Goal: Information Seeking & Learning: Learn about a topic

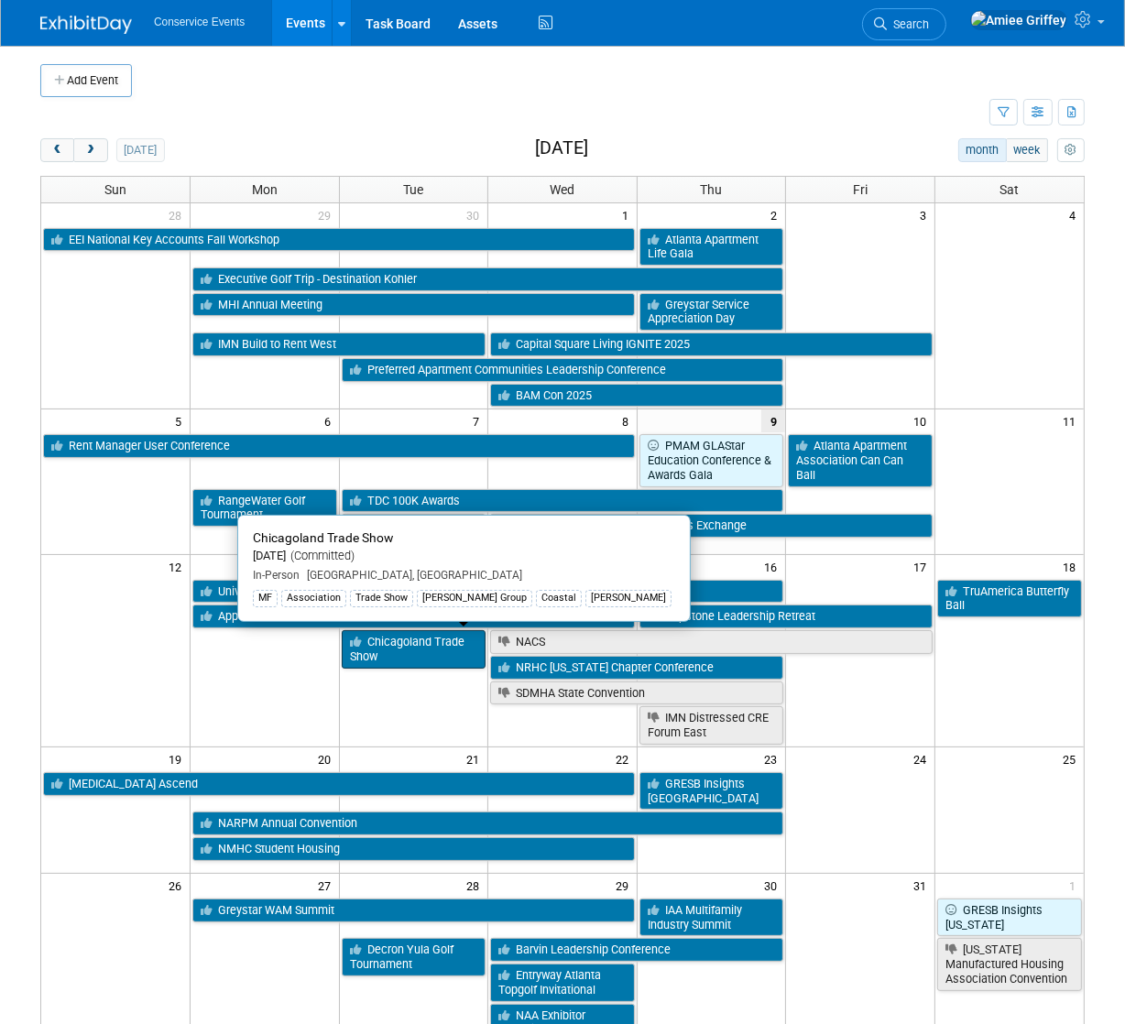
click at [387, 631] on link "Chicagoland Trade Show" at bounding box center [414, 649] width 145 height 38
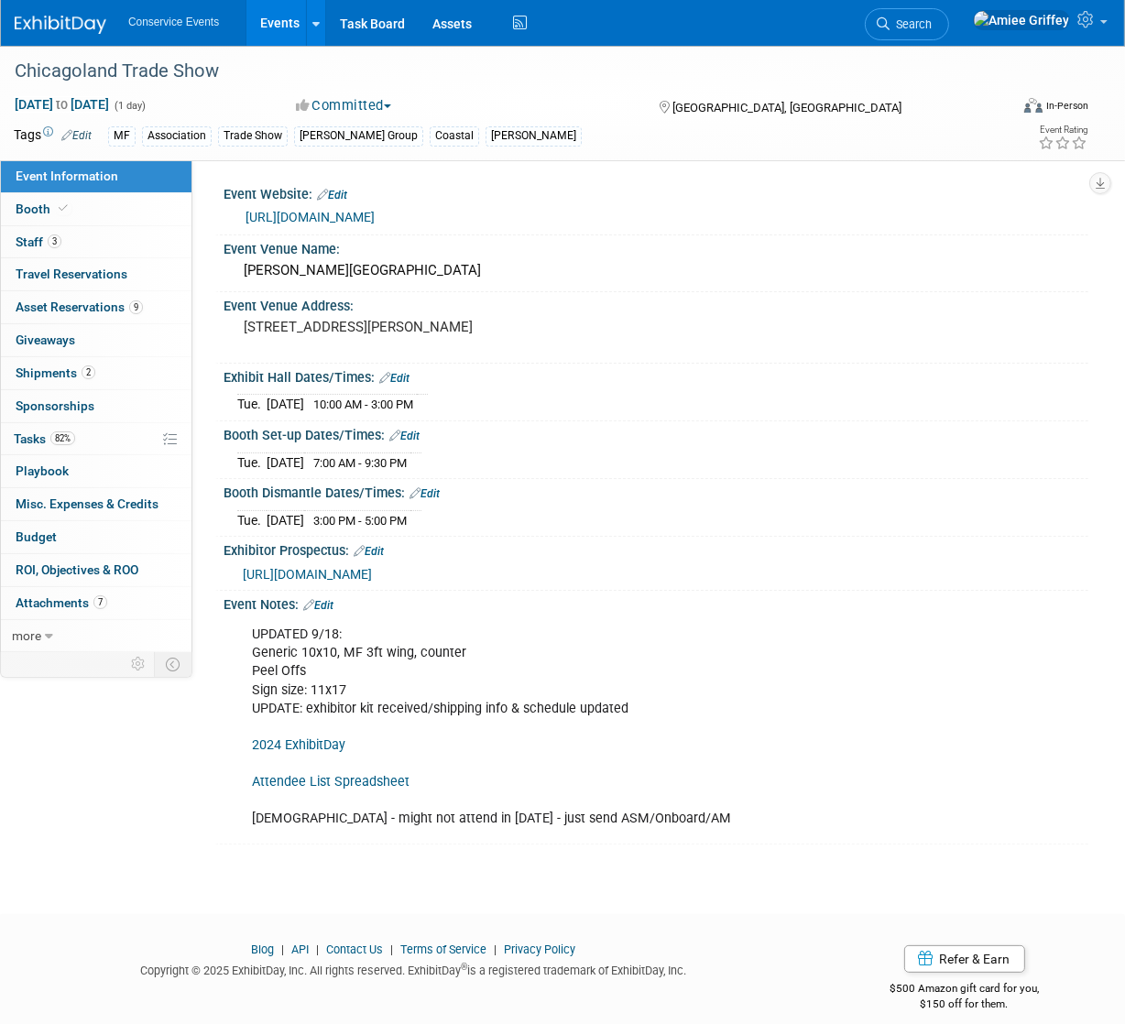
click at [334, 220] on link "[URL][DOMAIN_NAME]" at bounding box center [309, 217] width 129 height 15
click at [82, 214] on link "Booth" at bounding box center [96, 209] width 191 height 32
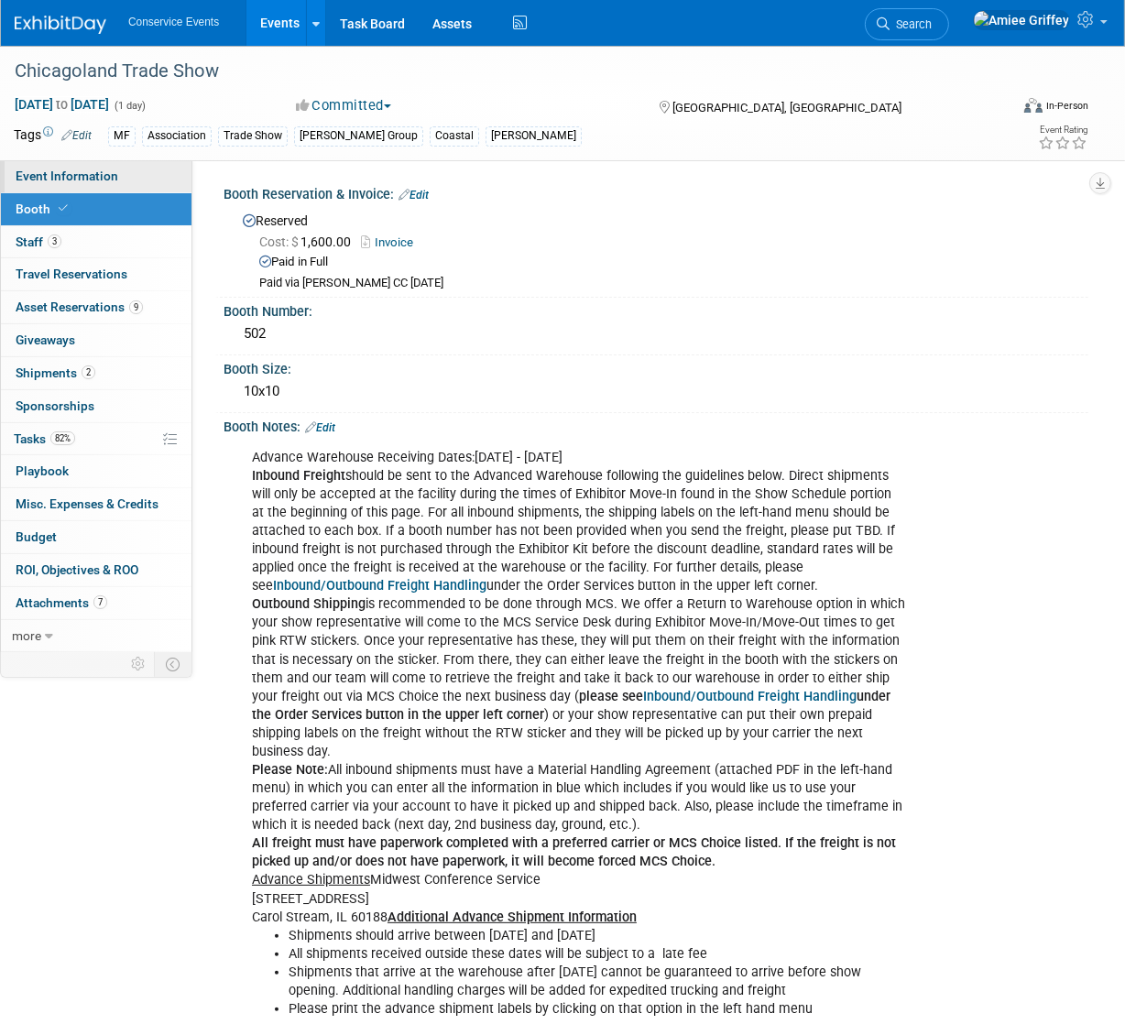
click at [90, 180] on span "Event Information" at bounding box center [67, 176] width 103 height 15
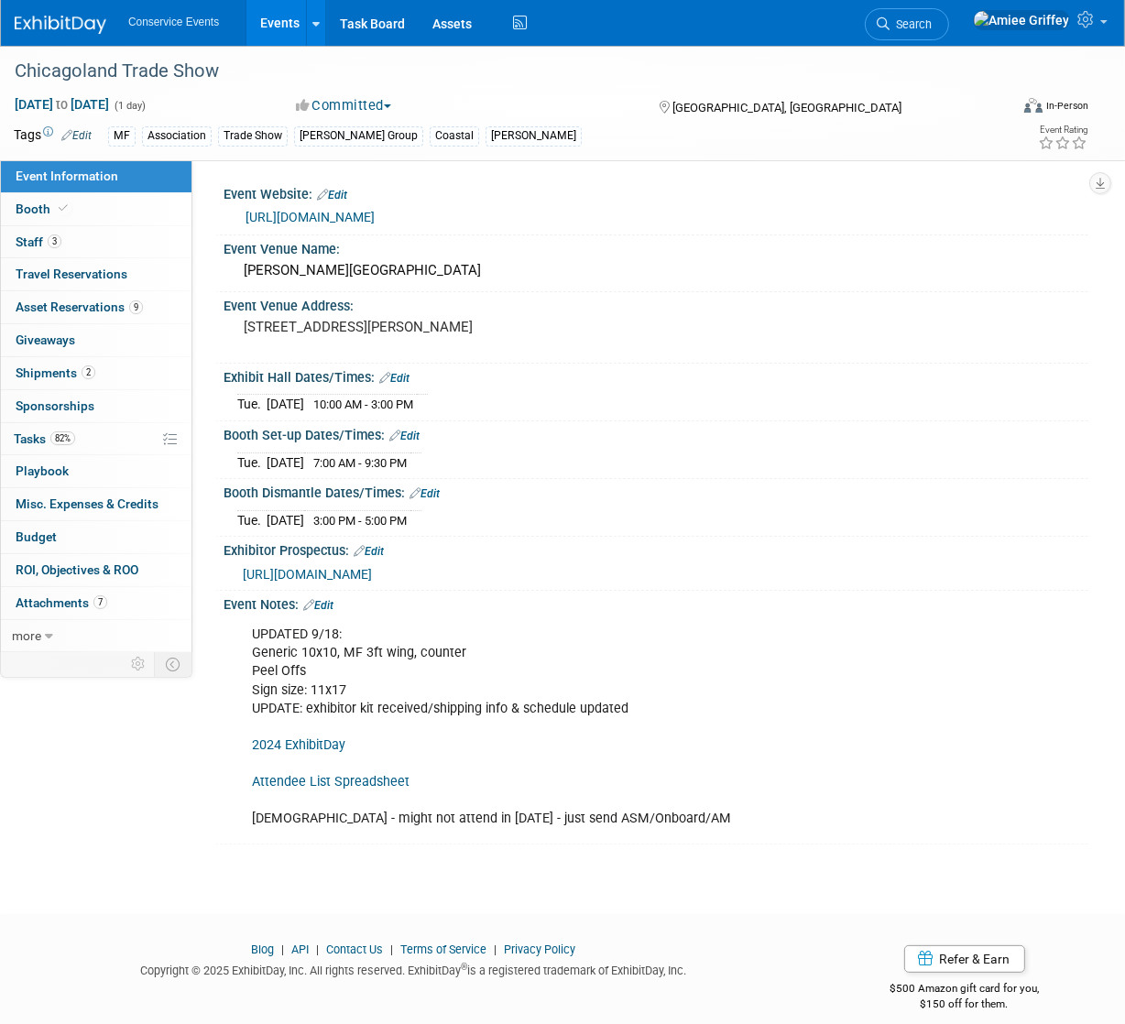
click at [310, 789] on link "Attendee List Spreadsheet" at bounding box center [331, 782] width 158 height 16
click at [49, 248] on span "Staff 3" at bounding box center [39, 241] width 46 height 15
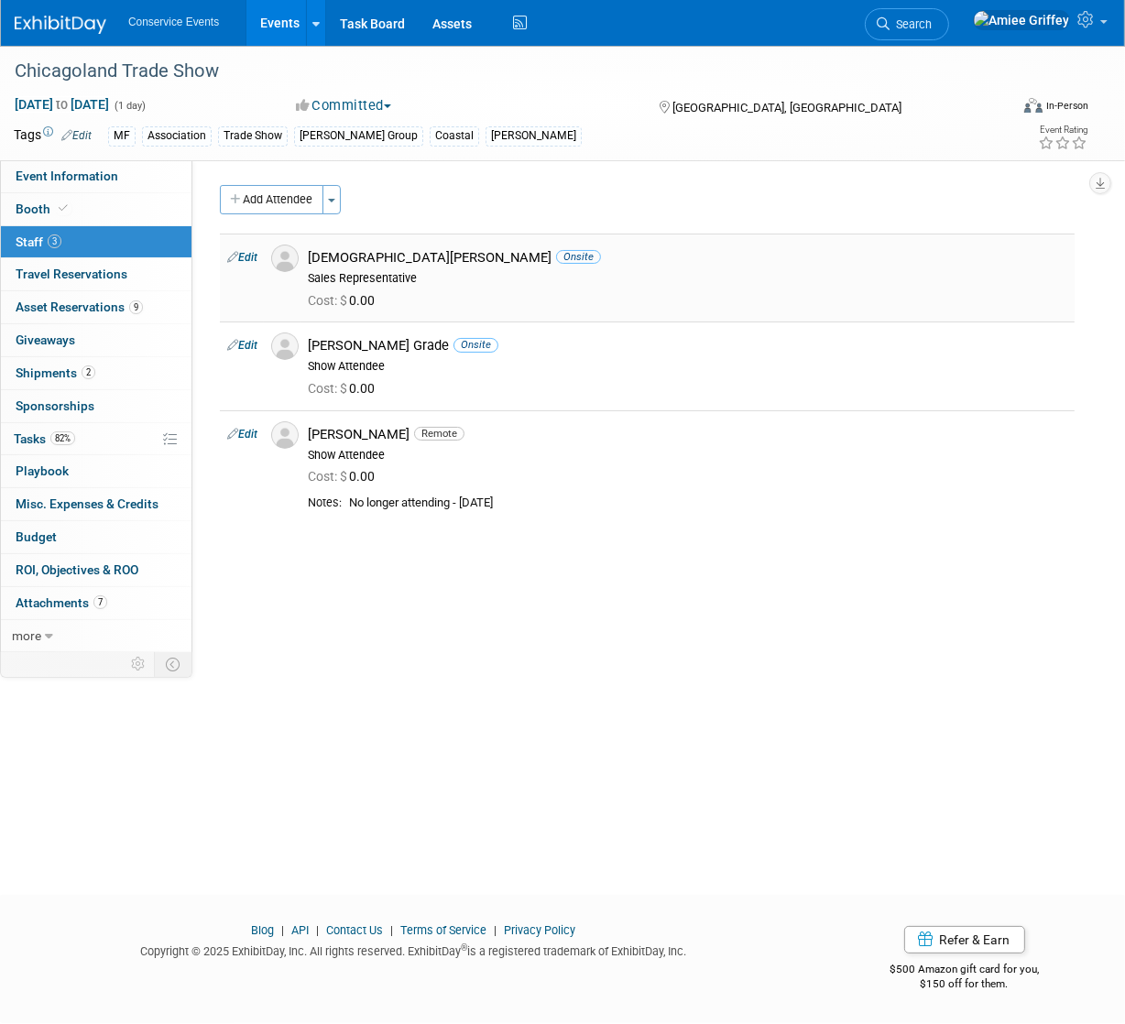
click at [291, 262] on img at bounding box center [284, 258] width 27 height 27
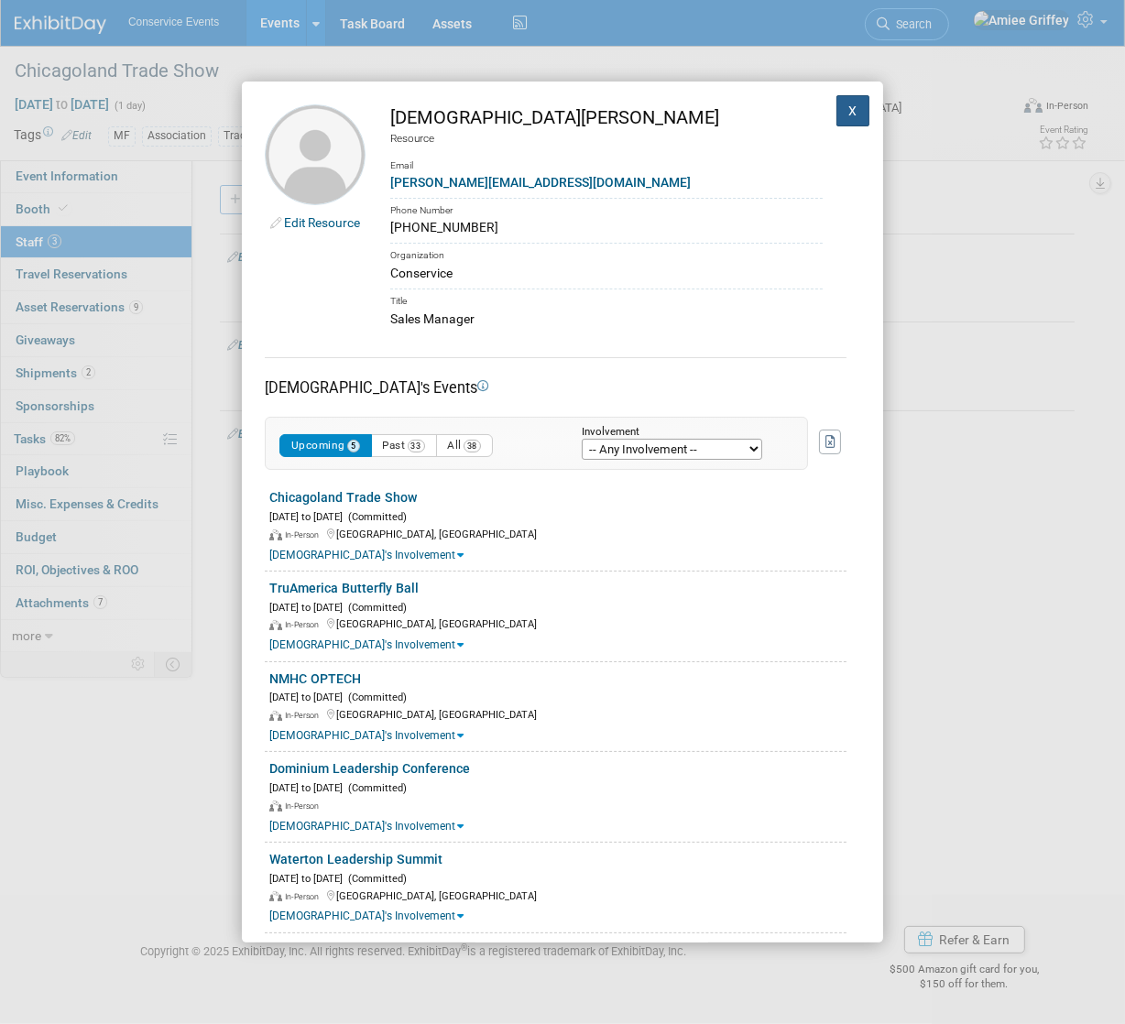
drag, startPoint x: 831, startPoint y: 119, endPoint x: 820, endPoint y: 108, distance: 15.5
click at [836, 119] on button "X" at bounding box center [852, 110] width 33 height 31
